Goal: Transaction & Acquisition: Purchase product/service

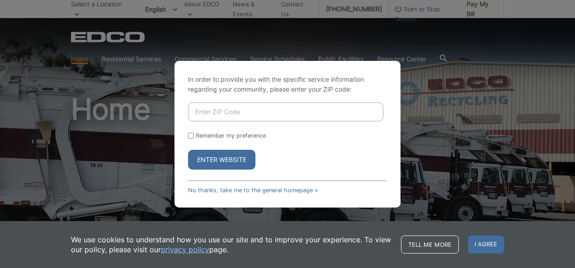
click at [230, 116] on input "Enter ZIP Code" at bounding box center [285, 112] width 195 height 19
type input "92082"
click at [188, 150] on button "Enter Website" at bounding box center [221, 160] width 67 height 20
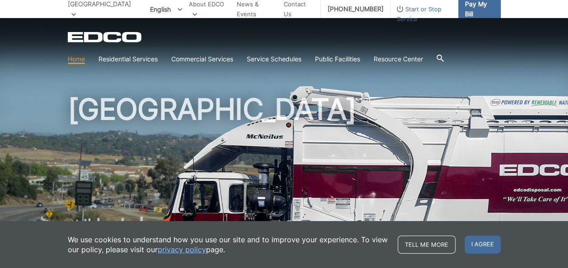
click at [476, 8] on span "Pay My Bill" at bounding box center [479, 9] width 28 height 20
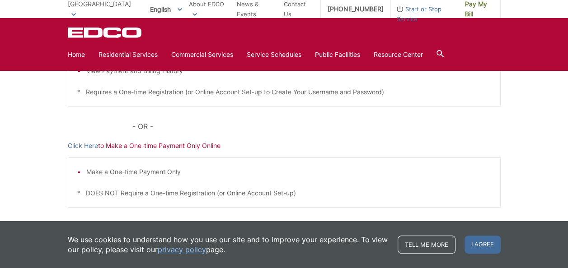
scroll to position [256, 0]
click at [179, 145] on p "Click Here to Make a One-time Payment Only Online" at bounding box center [284, 145] width 433 height 10
click at [89, 145] on link "Click Here" at bounding box center [83, 145] width 30 height 10
